Goal: Transaction & Acquisition: Purchase product/service

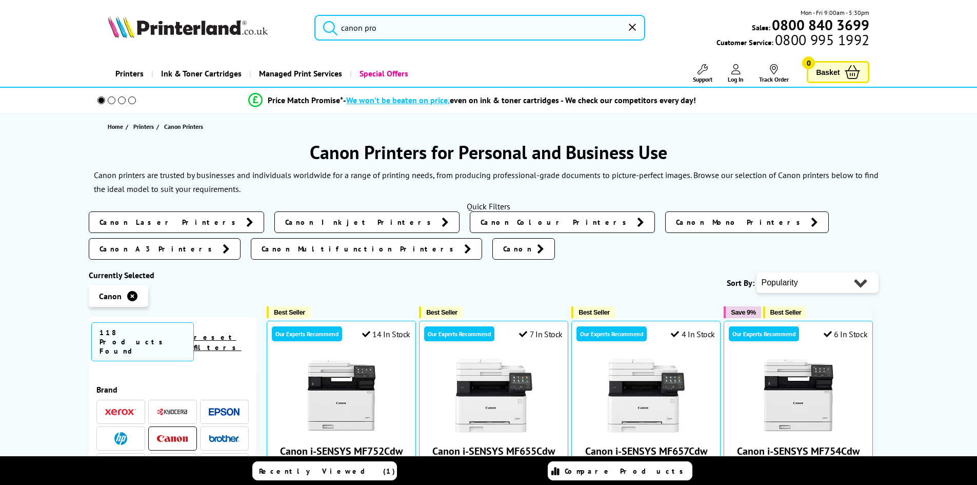
type input "canon p"
type input "canon"
